Goal: Navigation & Orientation: Understand site structure

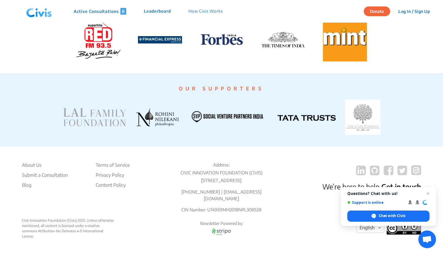
scroll to position [1102, 0]
click at [39, 169] on li "About Us" at bounding box center [45, 165] width 46 height 7
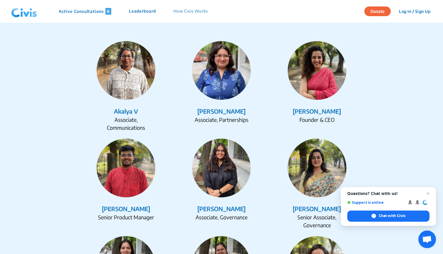
scroll to position [723, 0]
click at [430, 194] on span "Close chat" at bounding box center [428, 193] width 7 height 7
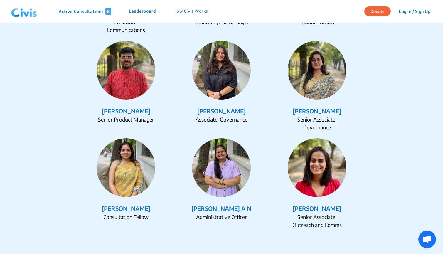
scroll to position [788, 0]
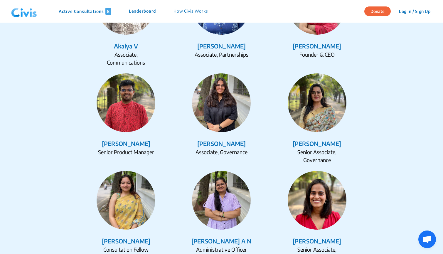
click at [225, 115] on img at bounding box center [221, 102] width 59 height 59
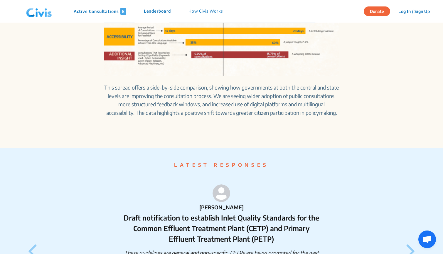
scroll to position [376, 0]
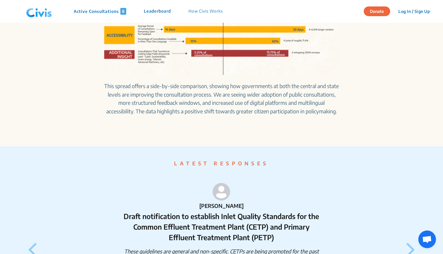
click at [267, 1] on nav "Active Consultations 8 Leaderboard How Civis Works Donate Log In / Sign Up Sign…" at bounding box center [221, 11] width 443 height 23
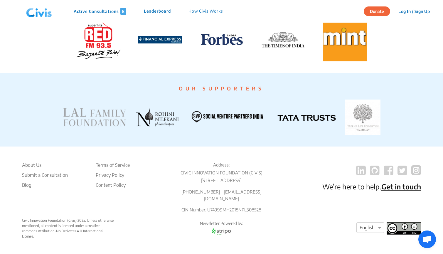
scroll to position [1102, 0]
click at [355, 172] on div "We’re here to help. Get in touch" at bounding box center [367, 190] width 108 height 56
click at [358, 172] on icon at bounding box center [361, 170] width 10 height 11
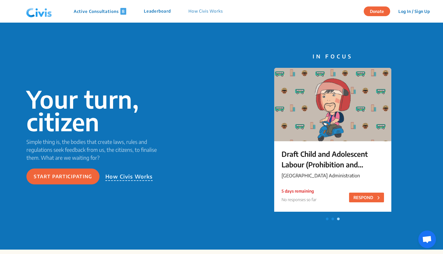
scroll to position [0, 0]
